Goal: Find specific page/section: Find specific page/section

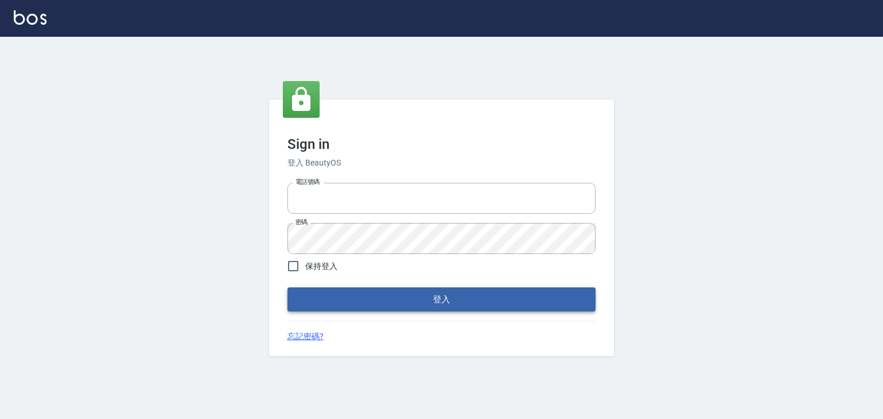
type input "0952331713"
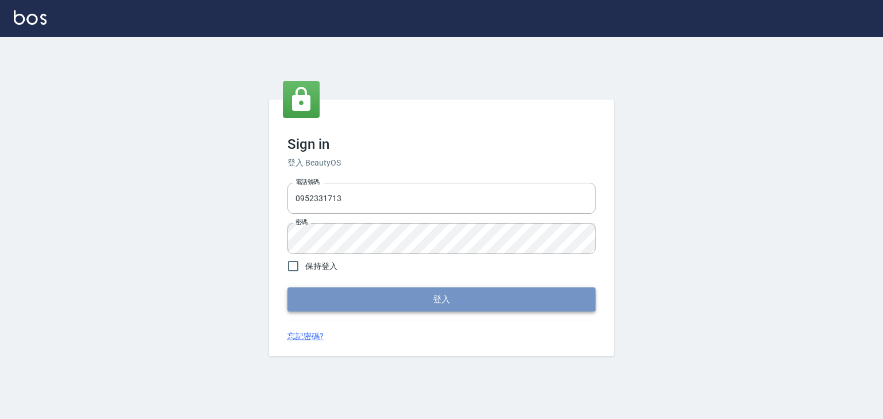
click at [441, 303] on button "登入" at bounding box center [441, 299] width 308 height 24
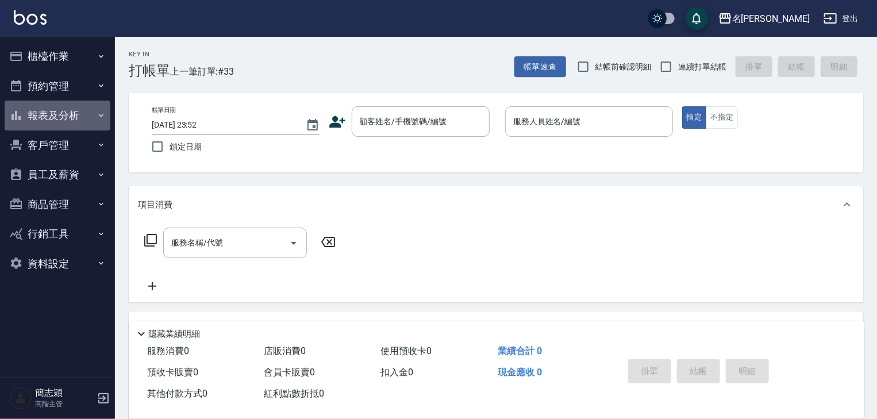
click at [101, 112] on icon "button" at bounding box center [101, 115] width 9 height 9
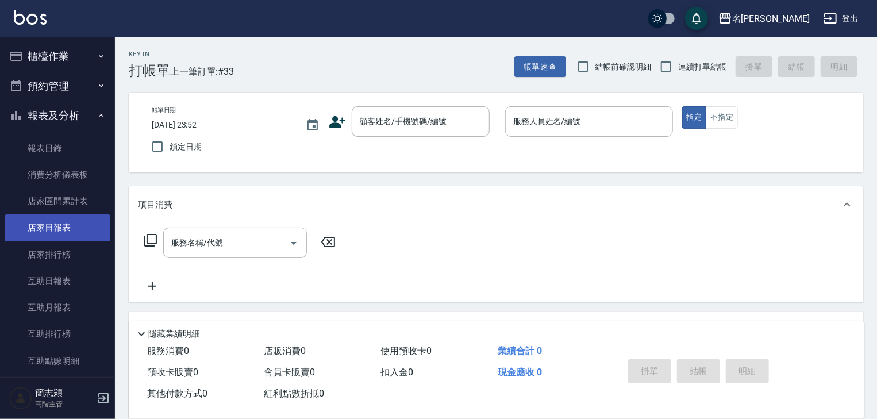
click at [61, 230] on link "店家日報表" at bounding box center [58, 227] width 106 height 26
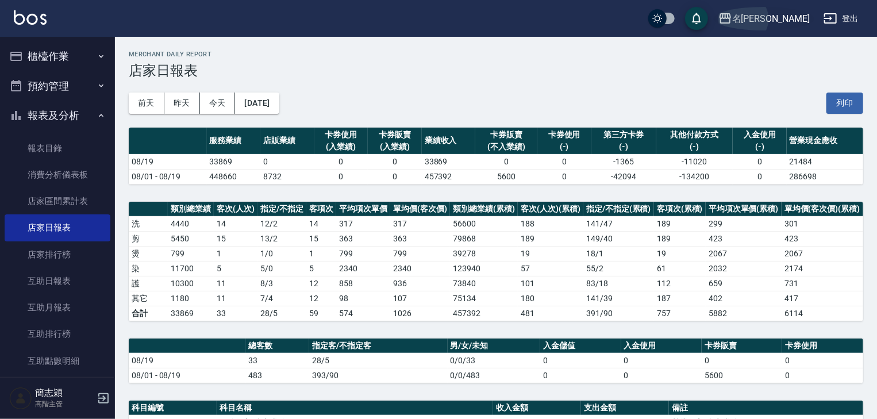
click at [732, 20] on icon "button" at bounding box center [725, 18] width 14 height 14
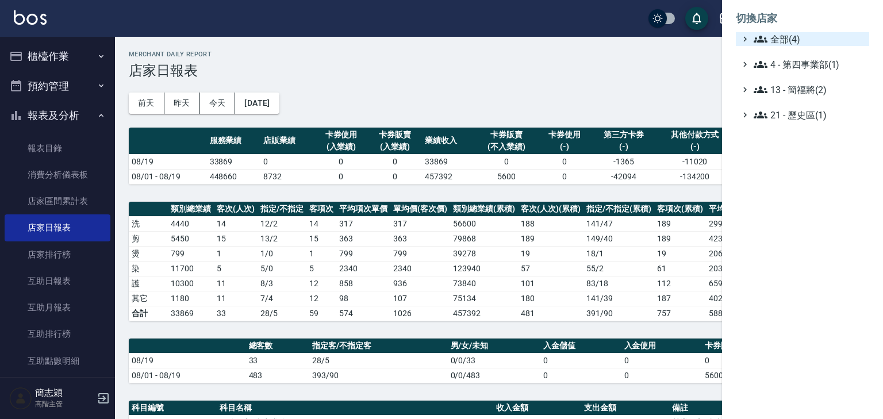
click at [754, 35] on icon at bounding box center [760, 39] width 14 height 14
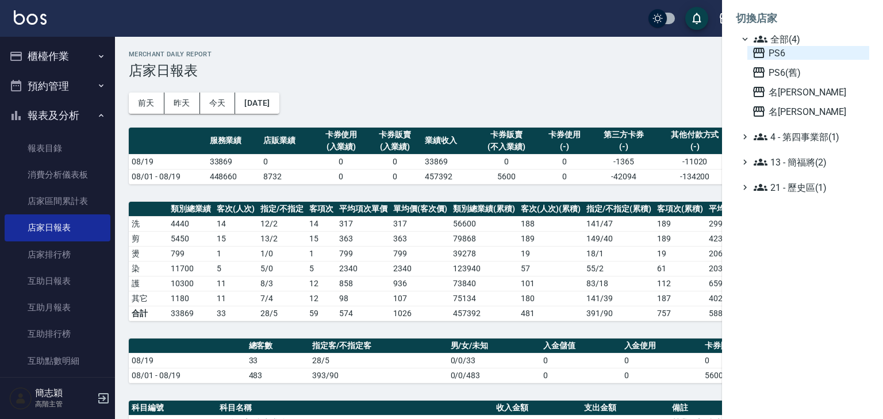
click at [755, 46] on icon at bounding box center [759, 53] width 14 height 14
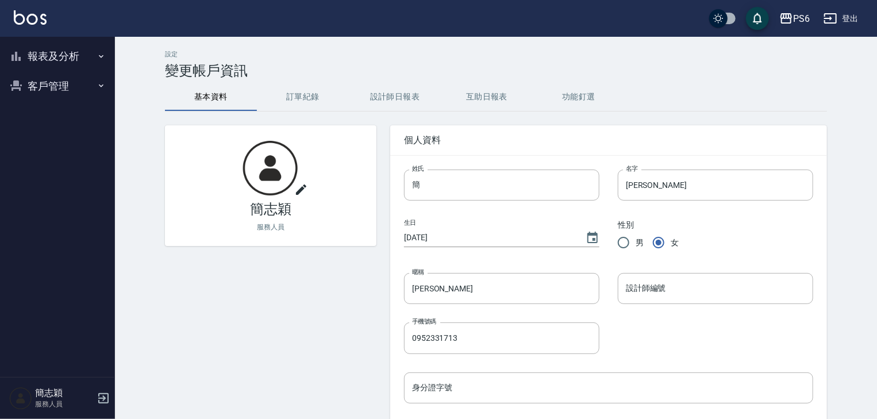
click at [101, 57] on icon "button" at bounding box center [101, 56] width 5 height 3
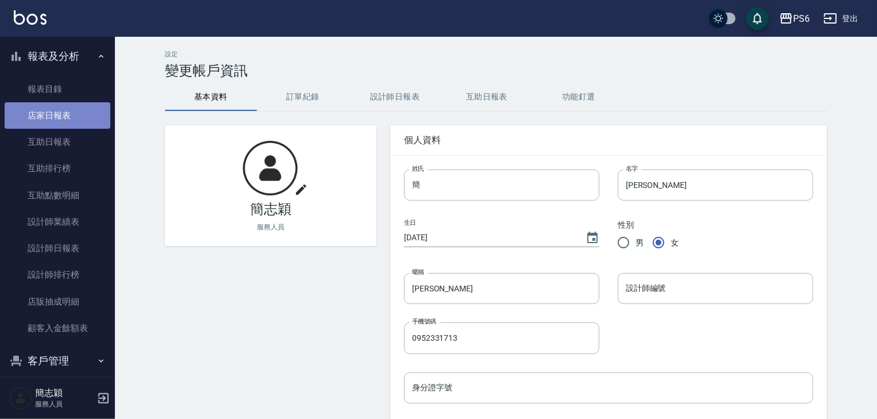
click at [57, 114] on link "店家日報表" at bounding box center [58, 115] width 106 height 26
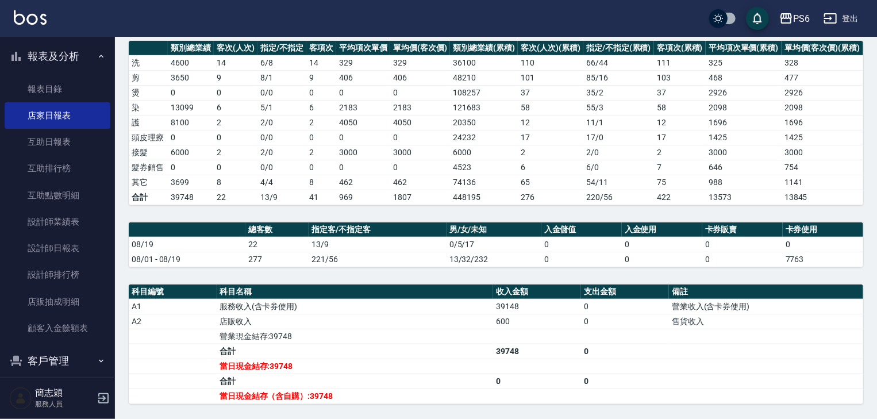
scroll to position [184, 0]
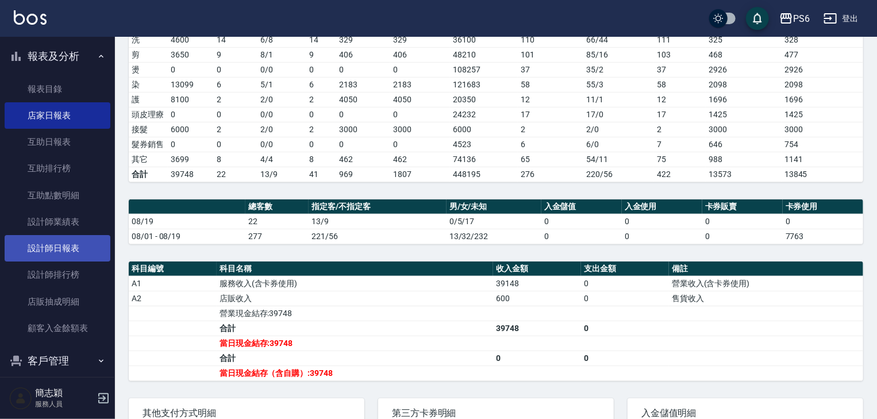
click at [68, 249] on link "設計師日報表" at bounding box center [58, 248] width 106 height 26
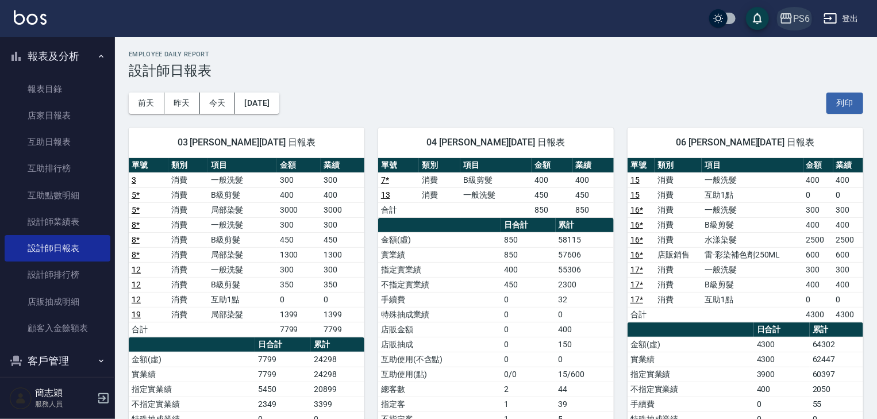
click at [784, 17] on icon "button" at bounding box center [785, 18] width 11 height 10
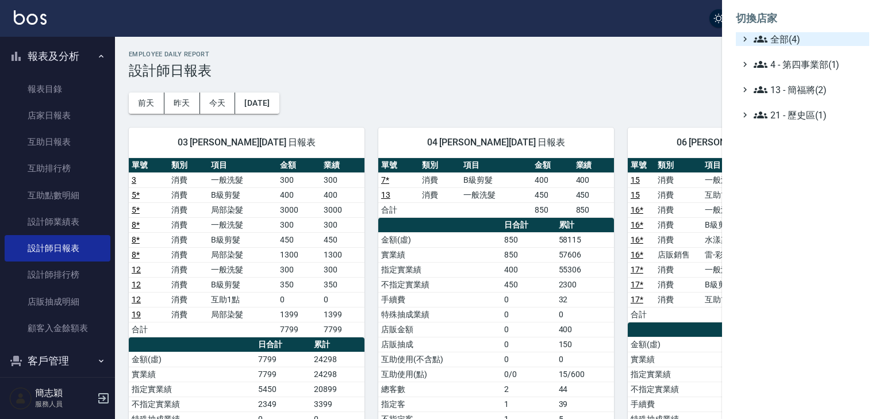
click at [759, 36] on icon at bounding box center [760, 39] width 14 height 14
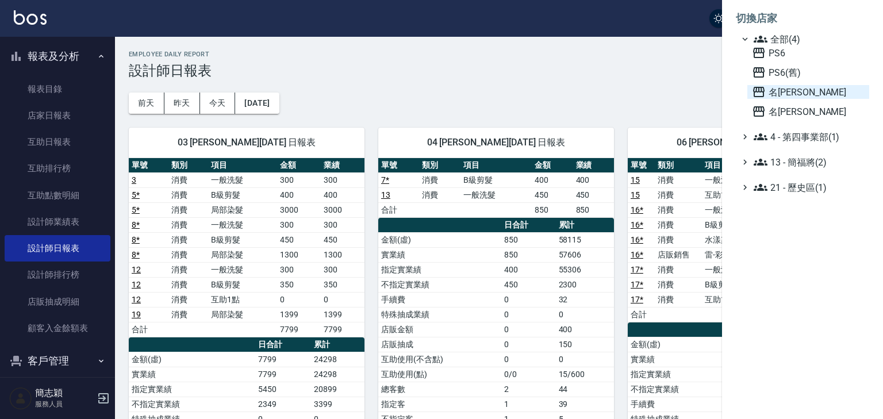
click at [760, 90] on icon at bounding box center [759, 92] width 14 height 14
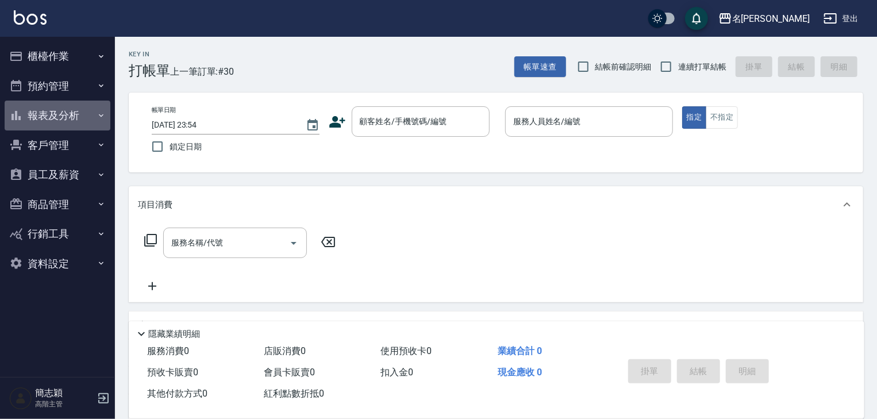
click at [101, 115] on icon "button" at bounding box center [101, 115] width 9 height 9
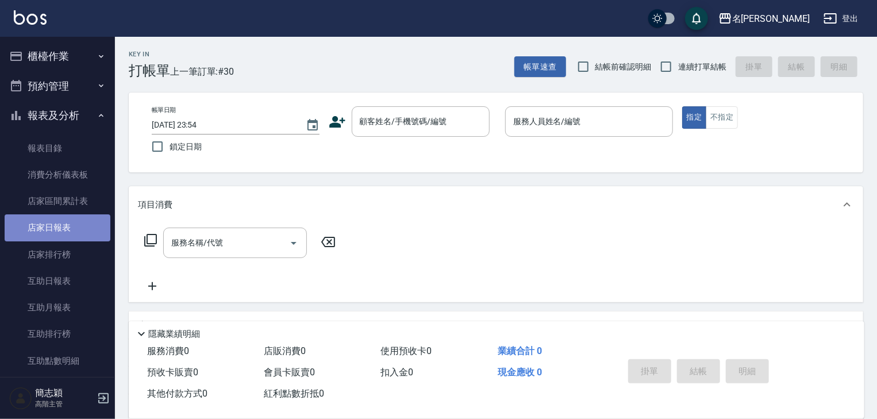
click at [59, 222] on link "店家日報表" at bounding box center [58, 227] width 106 height 26
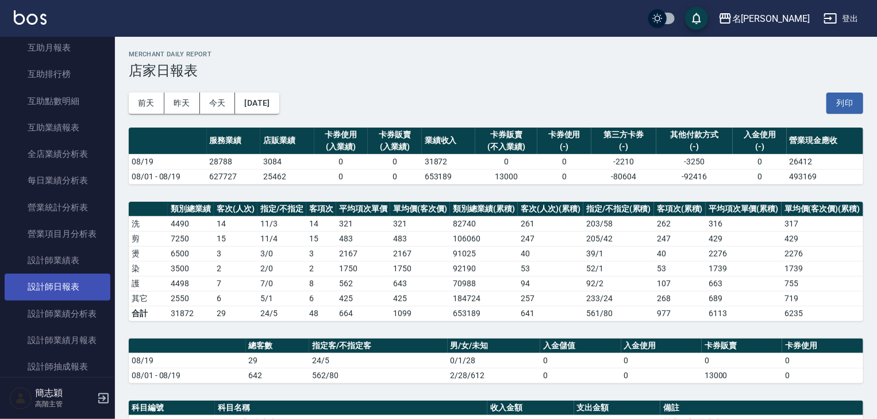
scroll to position [276, 0]
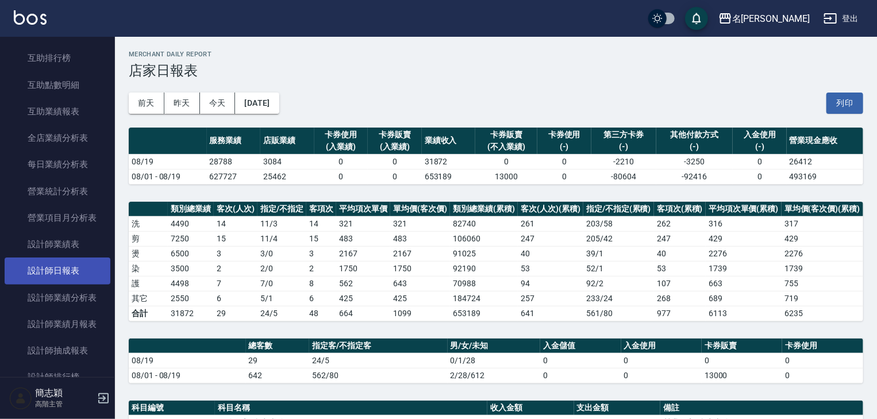
click at [56, 268] on link "設計師日報表" at bounding box center [58, 270] width 106 height 26
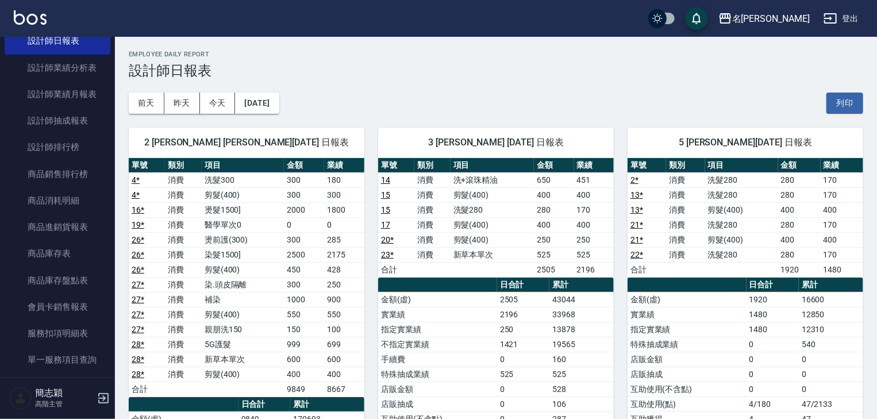
click at [844, 20] on button "登出" at bounding box center [841, 18] width 44 height 21
